Goal: Information Seeking & Learning: Learn about a topic

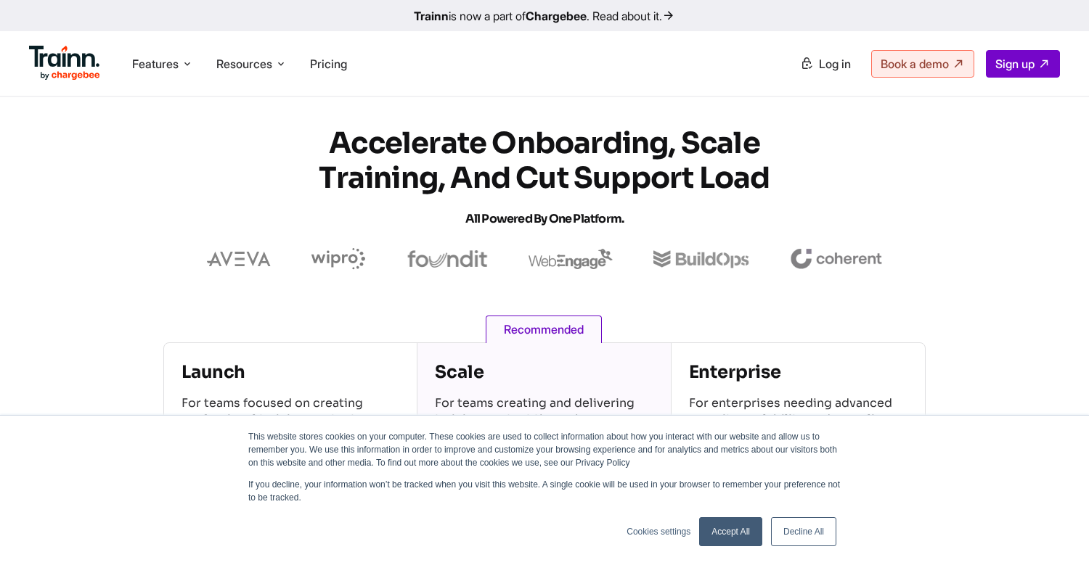
click at [60, 68] on img at bounding box center [64, 63] width 71 height 35
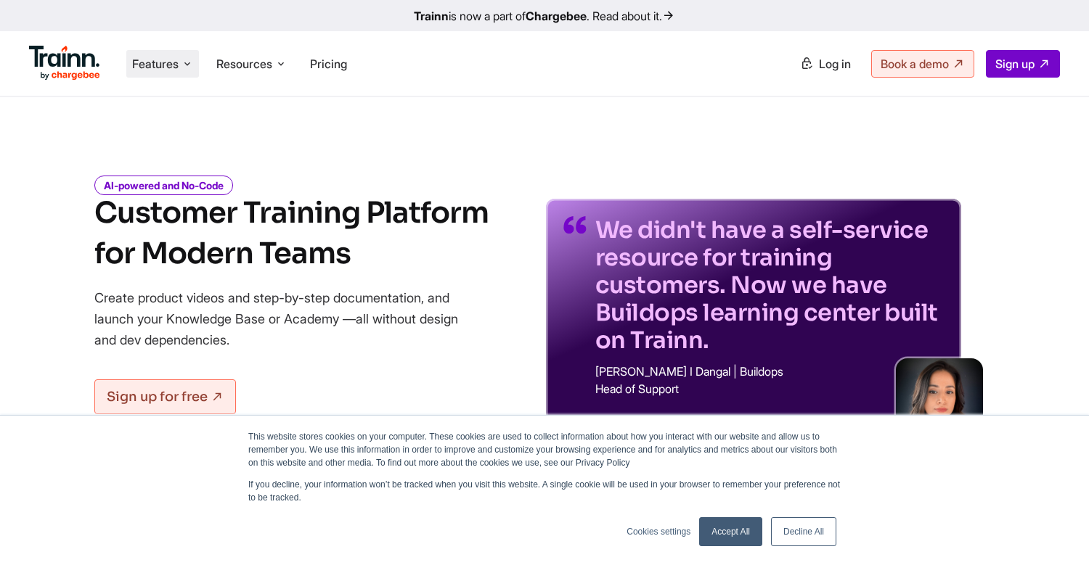
click at [149, 61] on span "Features" at bounding box center [155, 64] width 46 height 16
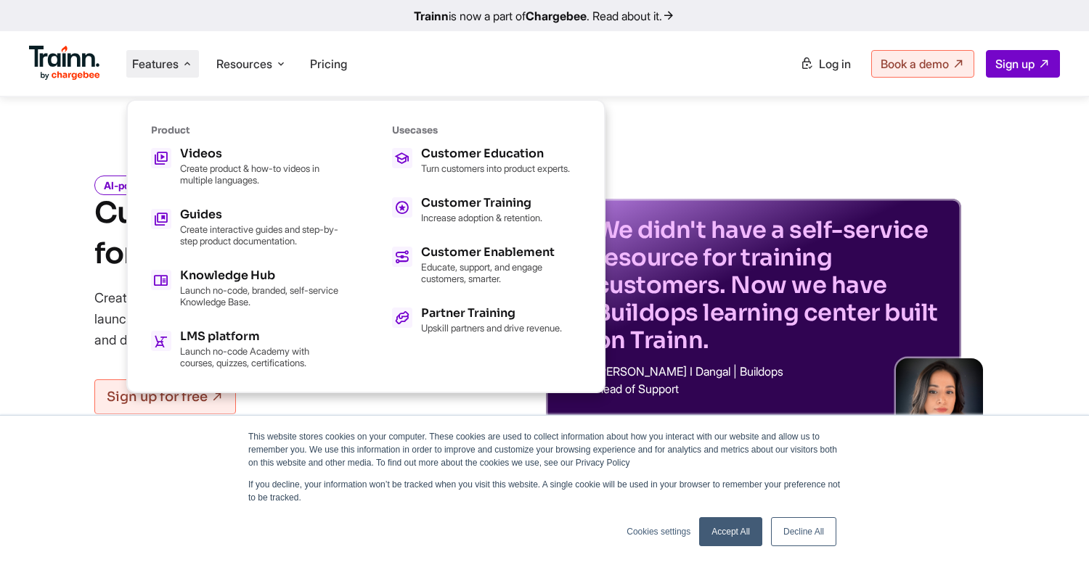
click at [554, 25] on link "Trainn is now a part of Chargebee . Read about it." at bounding box center [544, 15] width 1089 height 31
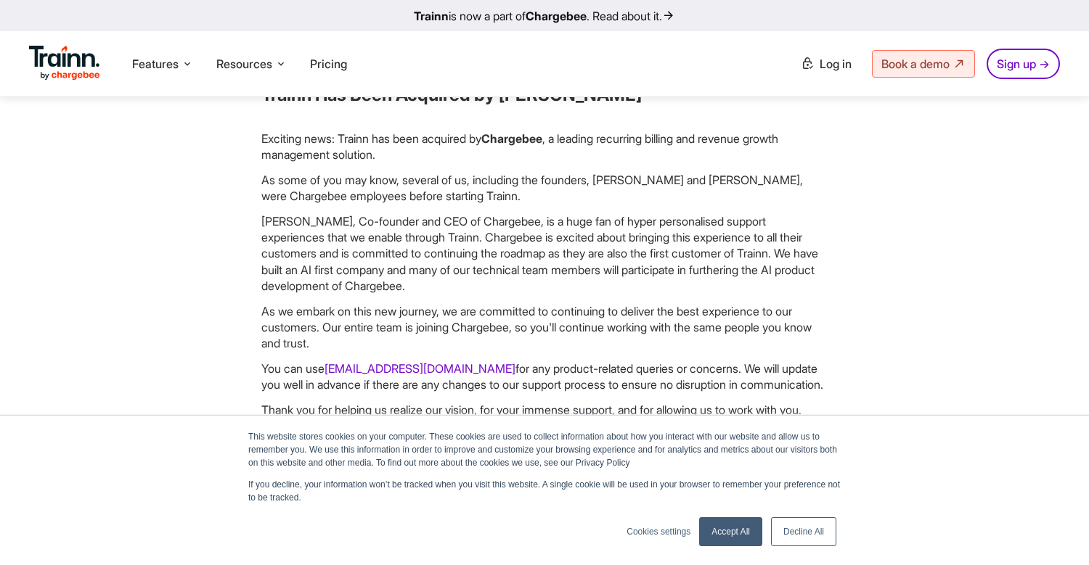
scroll to position [218, 0]
